Goal: Task Accomplishment & Management: Use online tool/utility

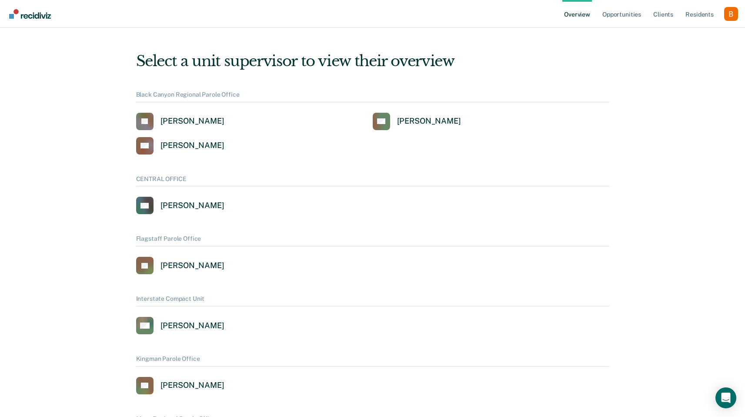
click at [730, 16] on div "Profile dropdown button" at bounding box center [731, 14] width 14 height 14
click at [683, 35] on button "Profile" at bounding box center [696, 40] width 84 height 14
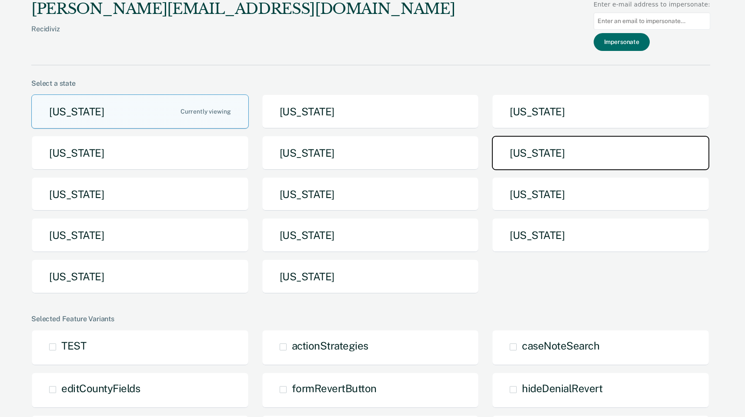
click at [572, 151] on button "[US_STATE]" at bounding box center [600, 153] width 217 height 34
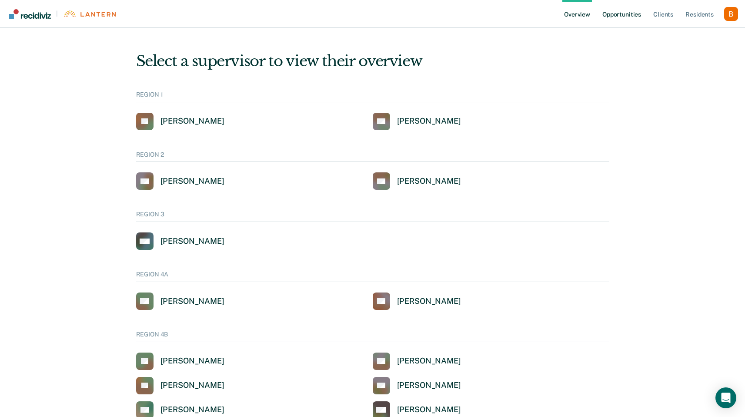
click at [629, 13] on link "Opportunities" at bounding box center [622, 14] width 42 height 28
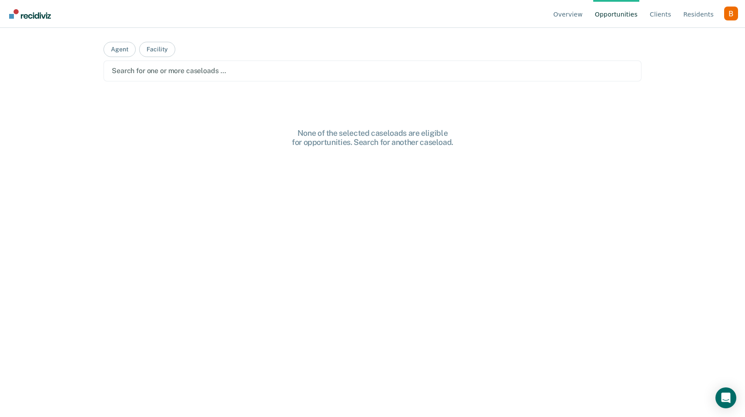
click at [326, 69] on div at bounding box center [373, 71] width 522 height 10
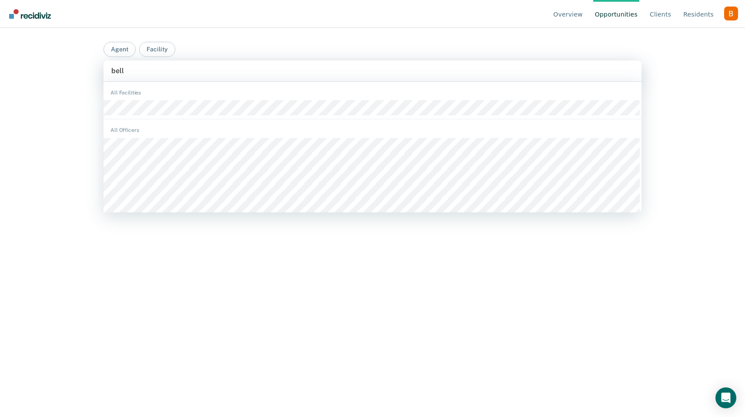
type input "bella"
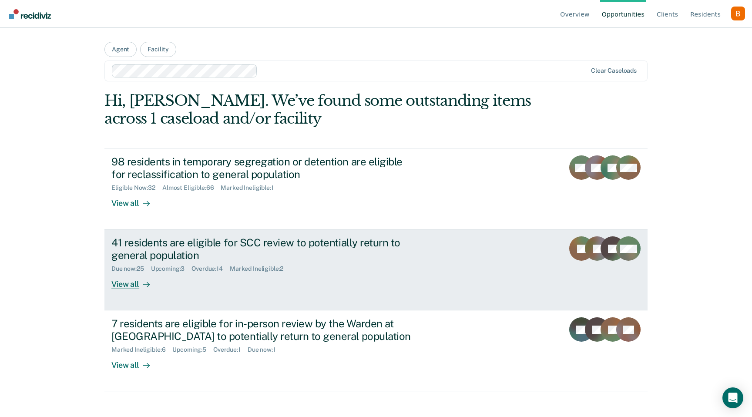
click at [225, 257] on div "41 residents are eligible for SCC review to potentially return to general popul…" at bounding box center [263, 248] width 305 height 25
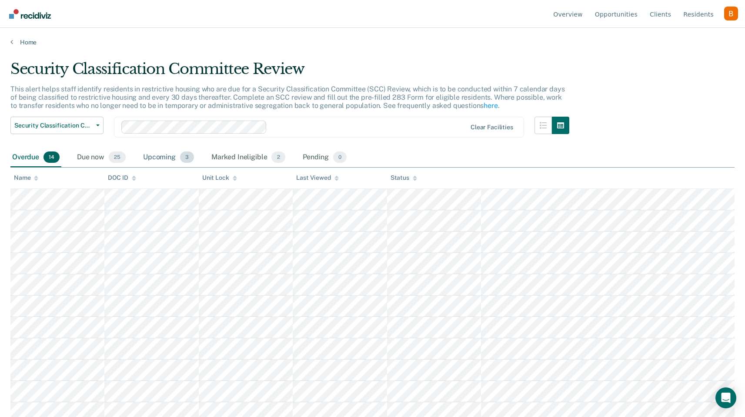
click at [164, 153] on div "Upcoming 3" at bounding box center [168, 157] width 54 height 19
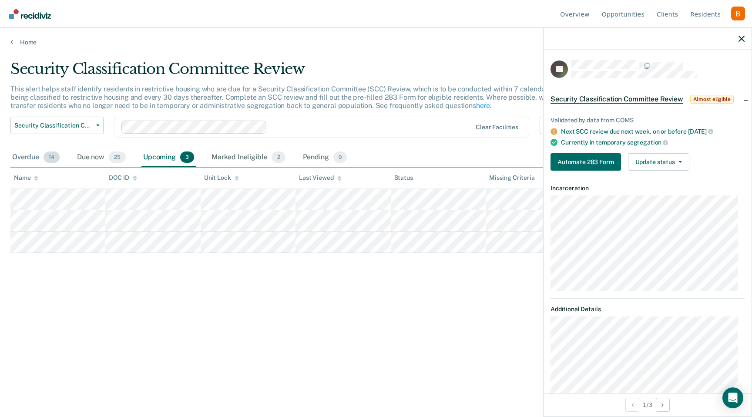
click at [34, 157] on div "Overdue 14" at bounding box center [35, 157] width 51 height 19
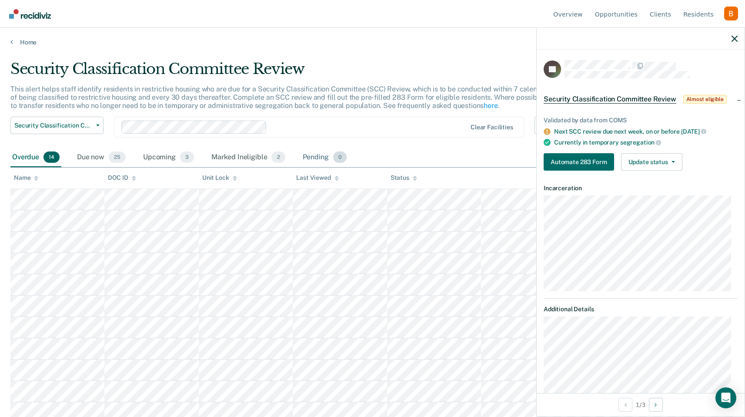
click at [314, 154] on div "Pending 0" at bounding box center [324, 157] width 47 height 19
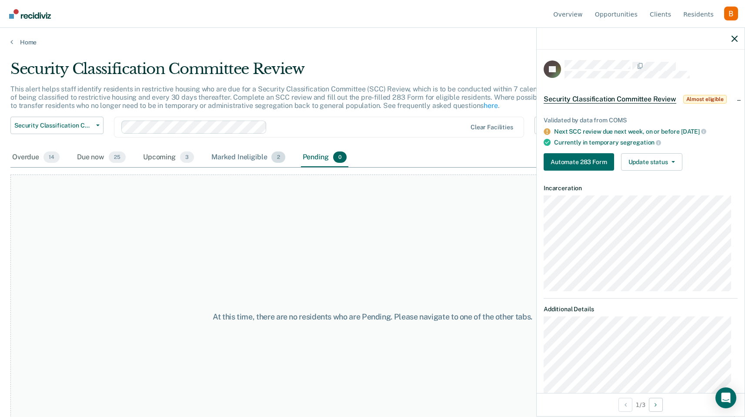
click at [264, 156] on div "Marked Ineligible 2" at bounding box center [248, 157] width 77 height 19
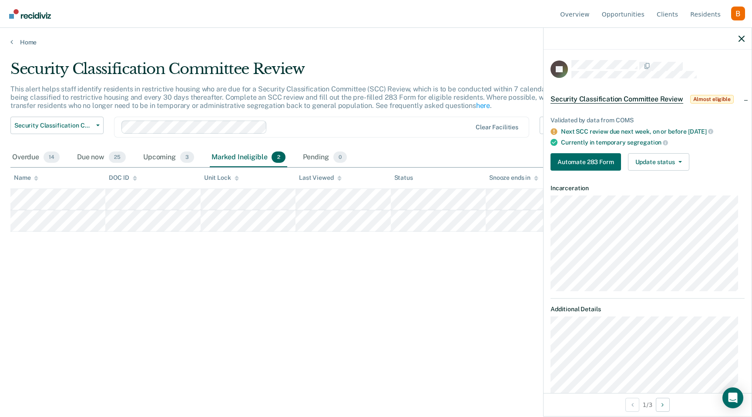
click at [298, 161] on div "Overdue 14 Due now 25 Upcoming 3 Marked Ineligible 2 Pending 0" at bounding box center [179, 157] width 338 height 19
click at [316, 157] on div "Pending 0" at bounding box center [324, 157] width 47 height 19
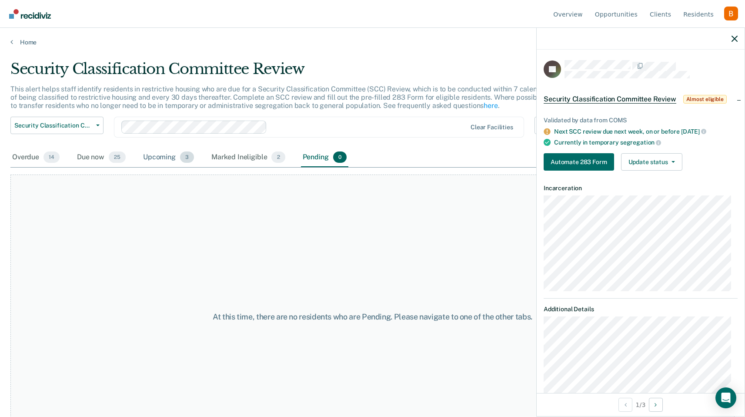
click at [176, 159] on div "Upcoming 3" at bounding box center [168, 157] width 54 height 19
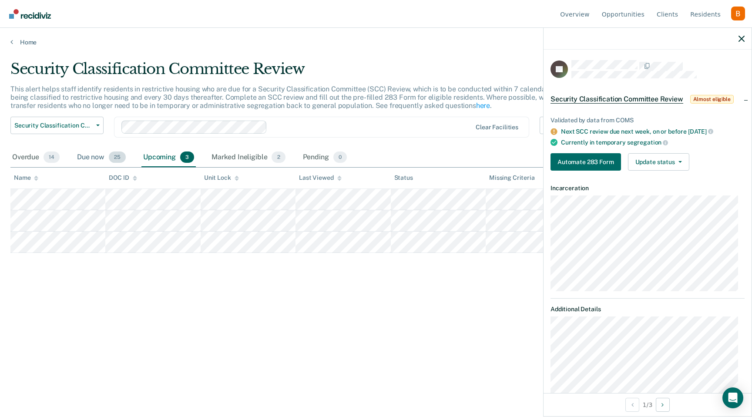
click at [93, 159] on div "Due now 25" at bounding box center [101, 157] width 52 height 19
